Goal: Task Accomplishment & Management: Manage account settings

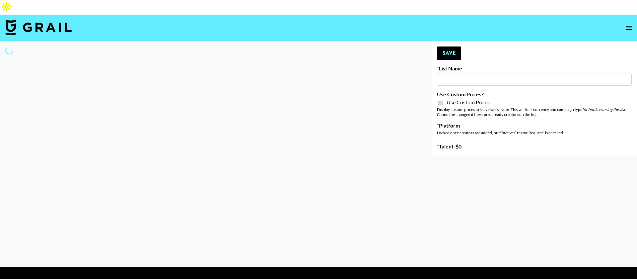
type input "Milan Laser"
checkbox input "true"
select select "Brand"
type input "Nurture Life"
checkbox input "true"
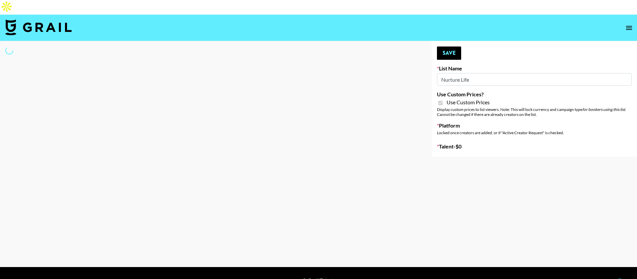
select select "Brand"
type input "Craftd"
checkbox input "true"
select select "Brand"
type input "[PERSON_NAME] ([DATE])"
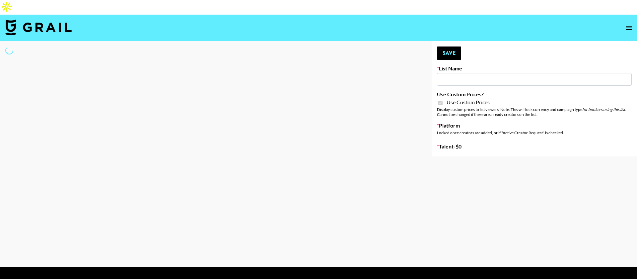
checkbox input "true"
select select "Brand"
